Goal: Task Accomplishment & Management: Manage account settings

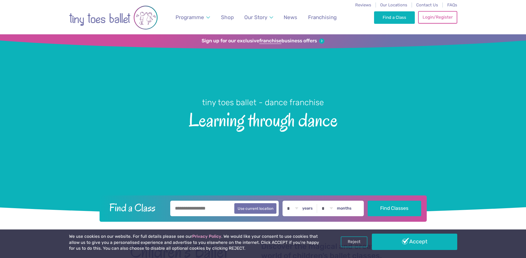
click at [439, 20] on link "Login/Register" at bounding box center [437, 17] width 39 height 12
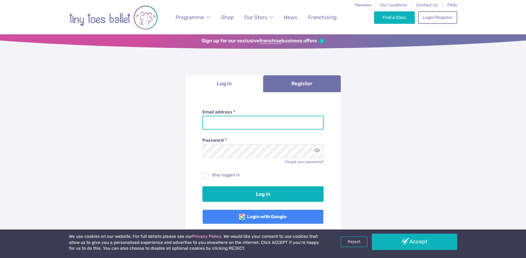
click at [221, 124] on input "Email address *" at bounding box center [262, 123] width 121 height 14
type input "**********"
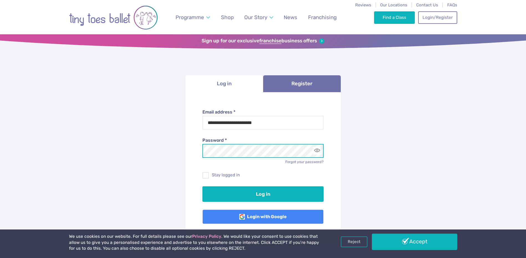
click at [202, 187] on button "Log in" at bounding box center [262, 195] width 121 height 16
